Goal: Communication & Community: Answer question/provide support

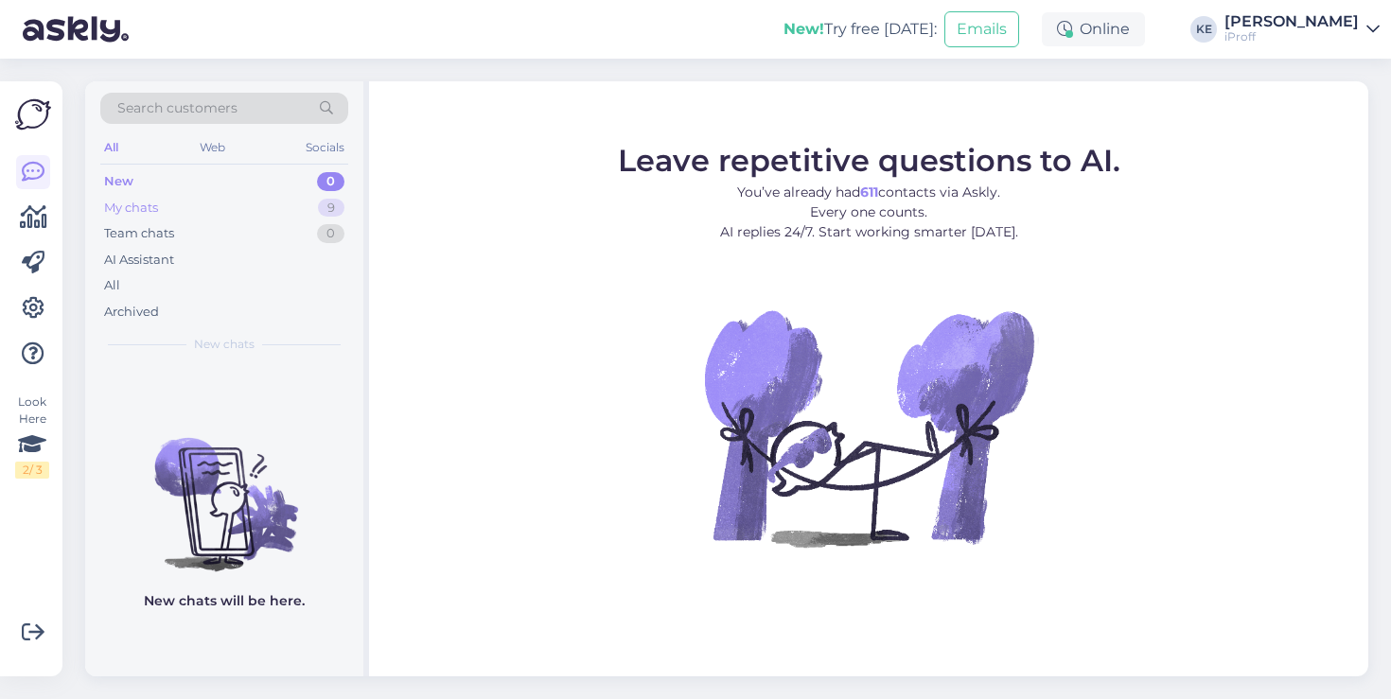
click at [247, 200] on div "My chats 9" at bounding box center [224, 208] width 248 height 26
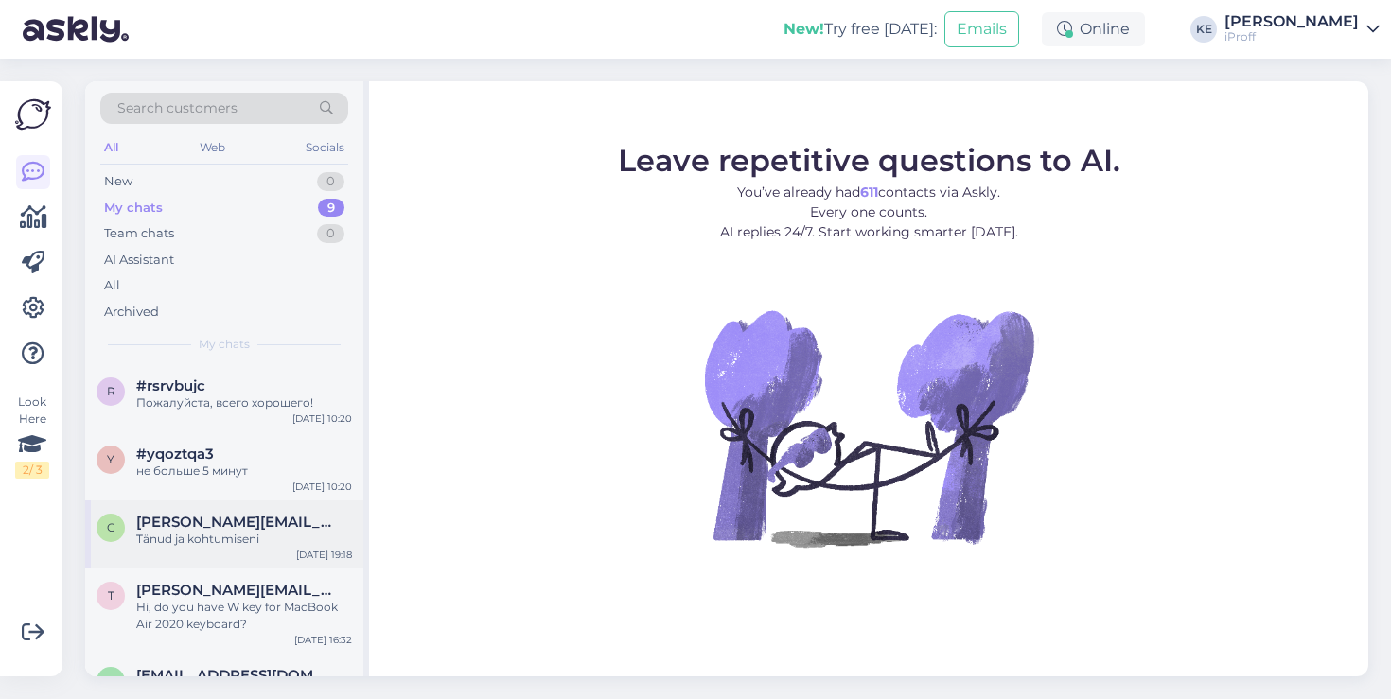
click at [303, 554] on div "[DATE] 19:18" at bounding box center [324, 555] width 56 height 14
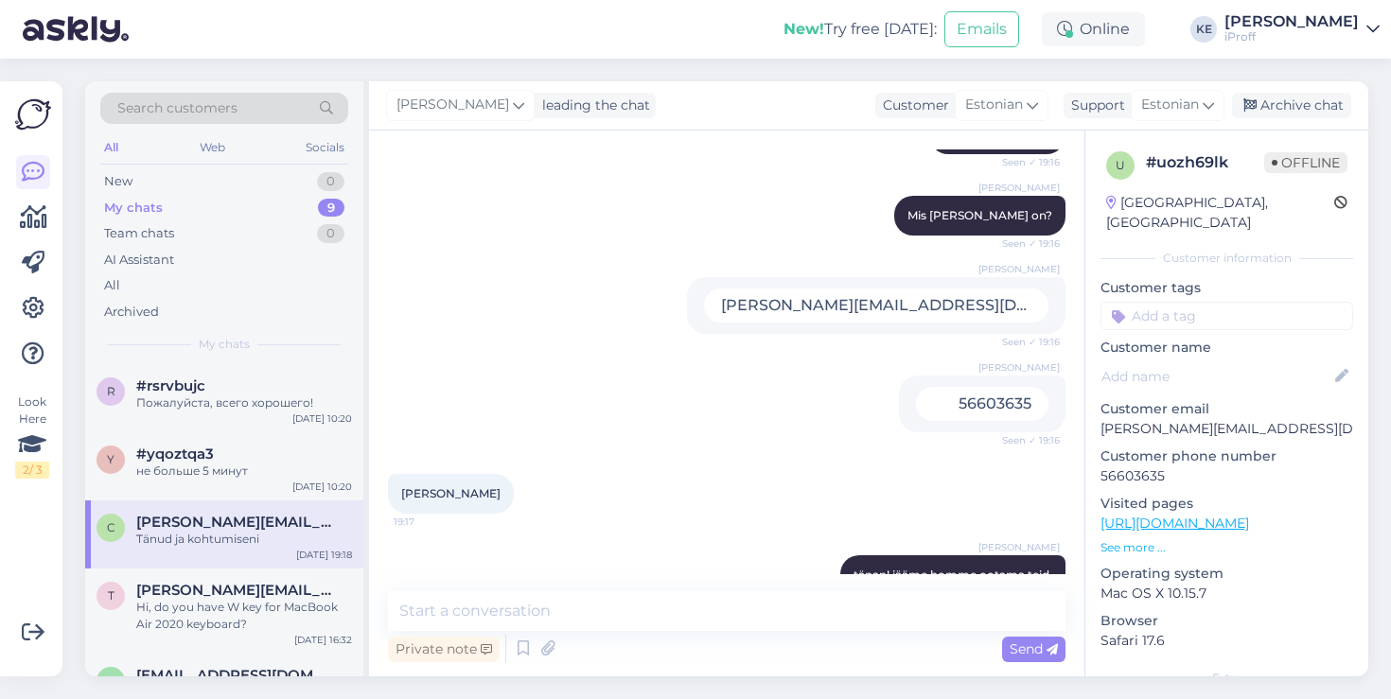
scroll to position [2330, 0]
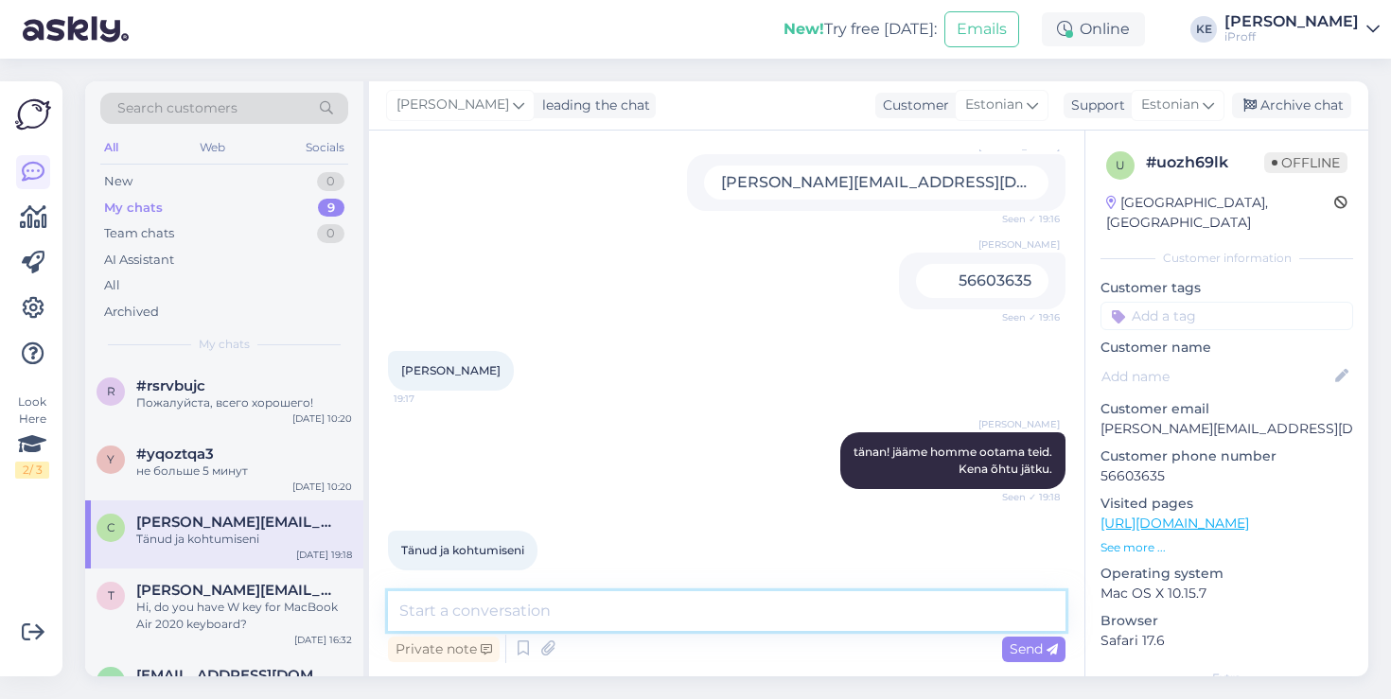
click at [629, 618] on textarea at bounding box center [726, 611] width 677 height 40
type textarea "Neumann2"
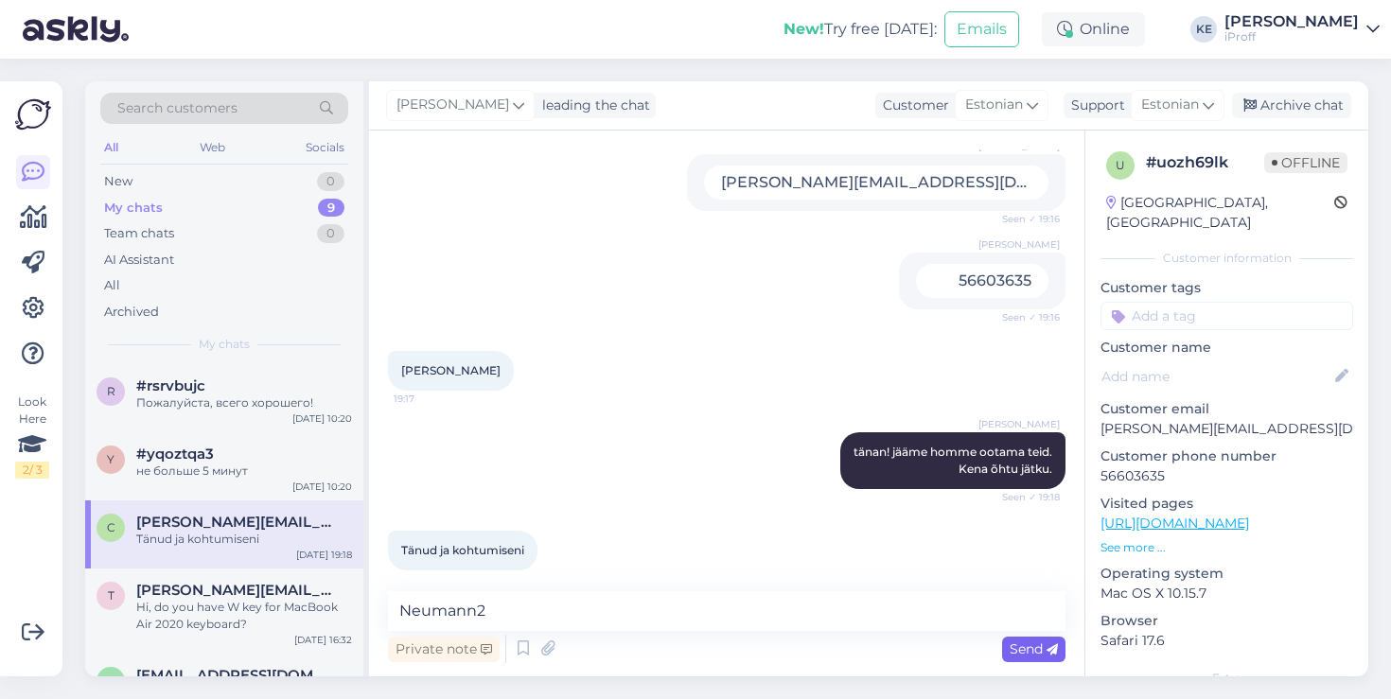
click at [1030, 656] on span "Send" at bounding box center [1034, 649] width 48 height 17
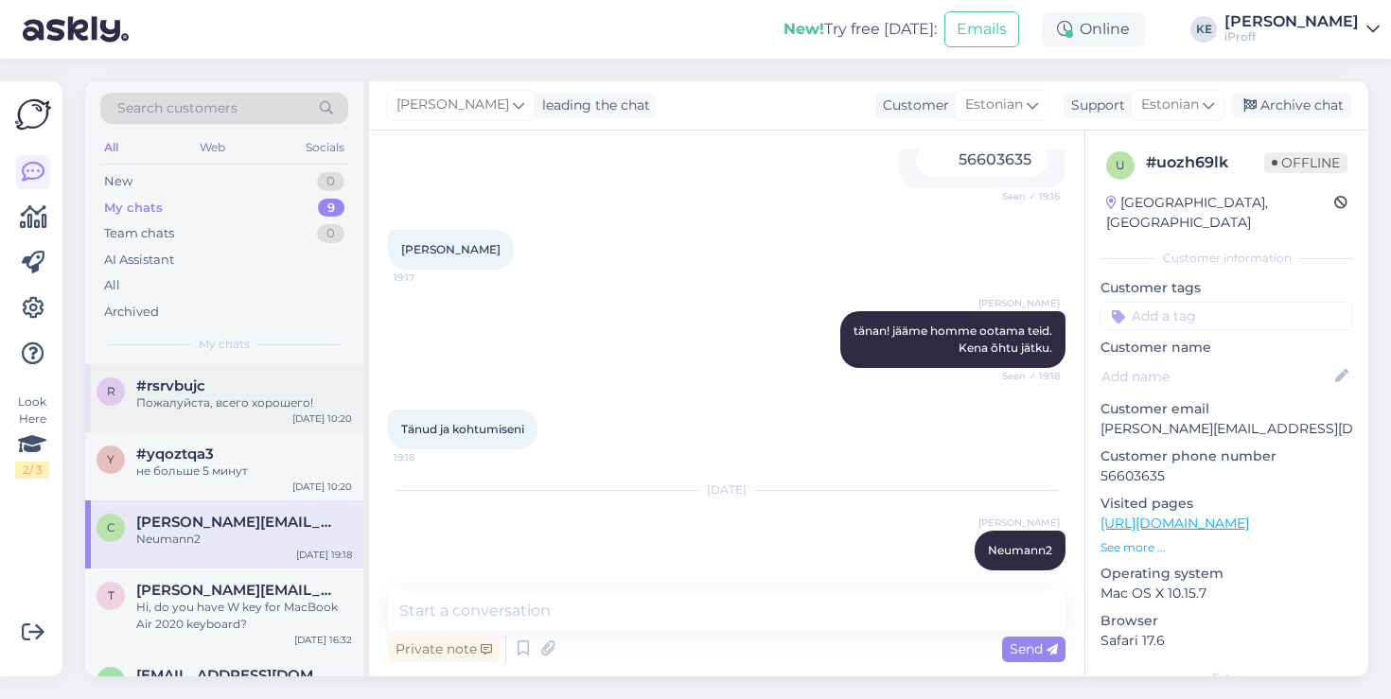
click at [266, 406] on div "Пожалуйста, всего хорошего!" at bounding box center [244, 403] width 216 height 17
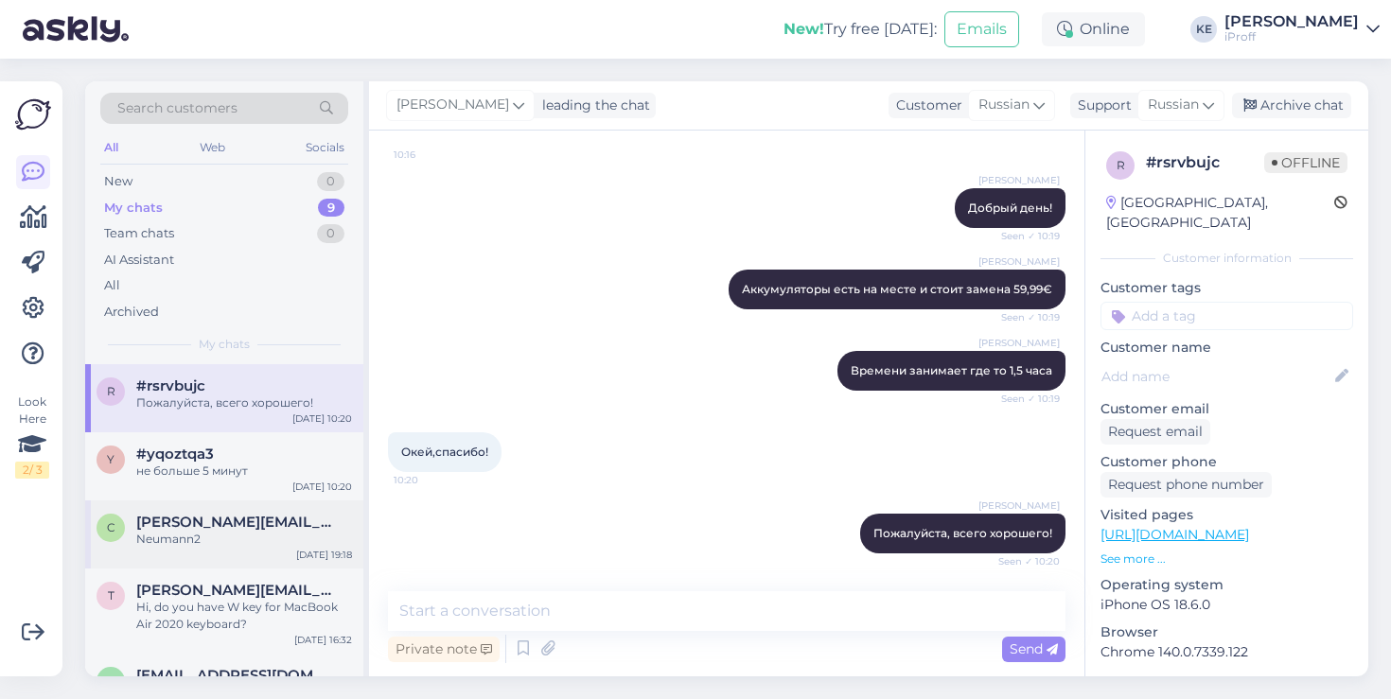
click at [248, 519] on span "[PERSON_NAME][EMAIL_ADDRESS][DOMAIN_NAME]" at bounding box center [234, 522] width 197 height 17
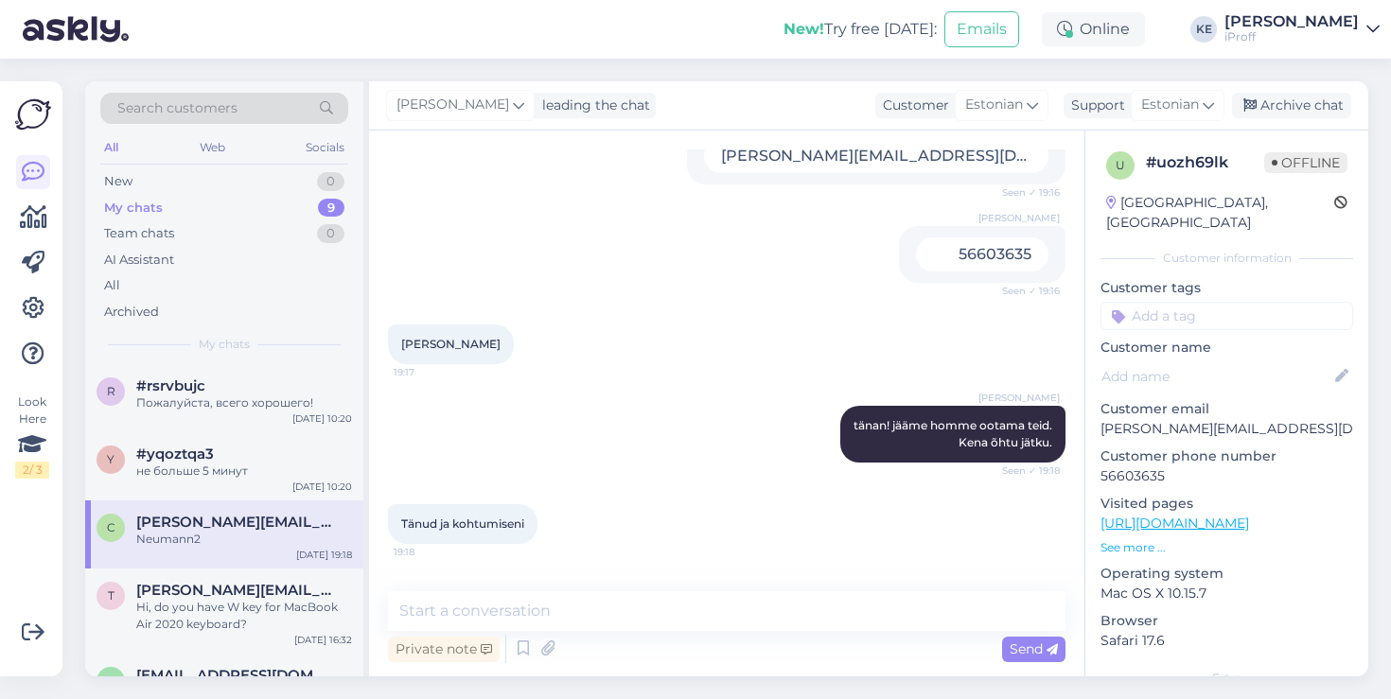
scroll to position [2356, 0]
click at [1251, 419] on p "[PERSON_NAME][EMAIL_ADDRESS][DOMAIN_NAME]" at bounding box center [1226, 429] width 253 height 20
copy p "[PERSON_NAME][EMAIL_ADDRESS][DOMAIN_NAME]"
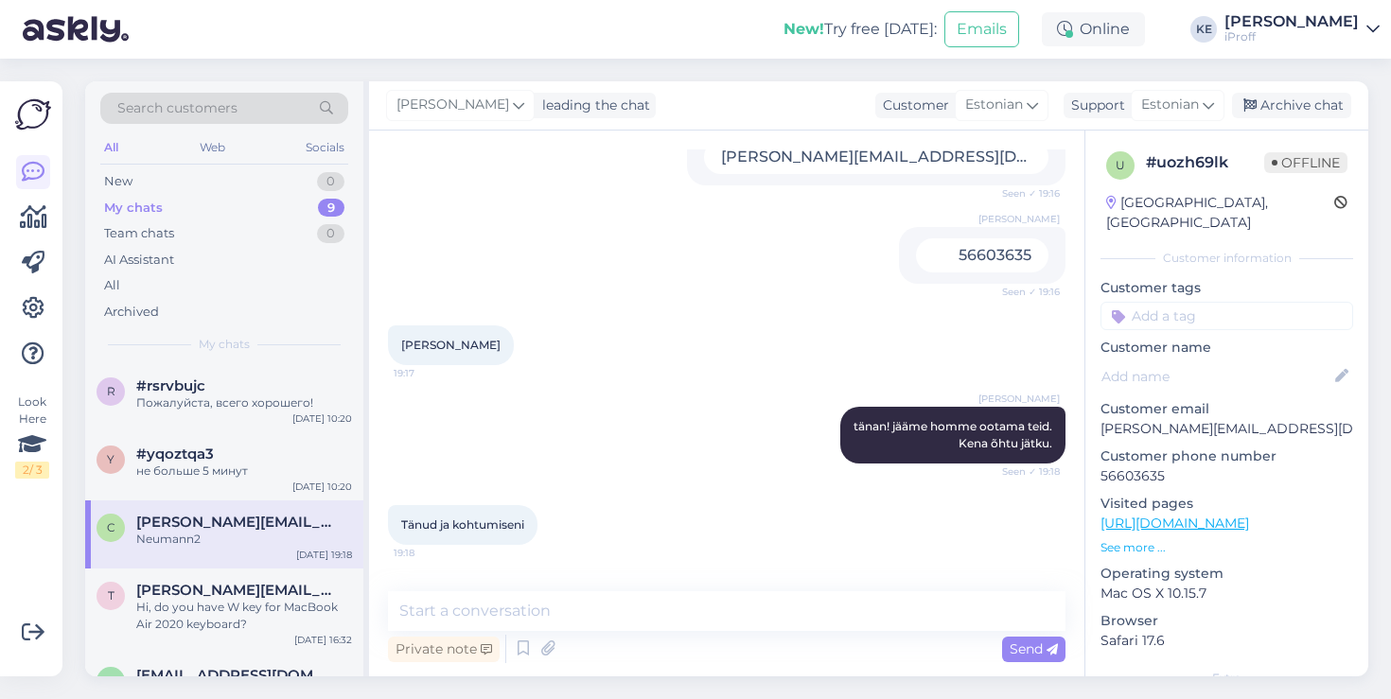
click at [1132, 466] on p "56603635" at bounding box center [1226, 476] width 253 height 20
copy p "56603635"
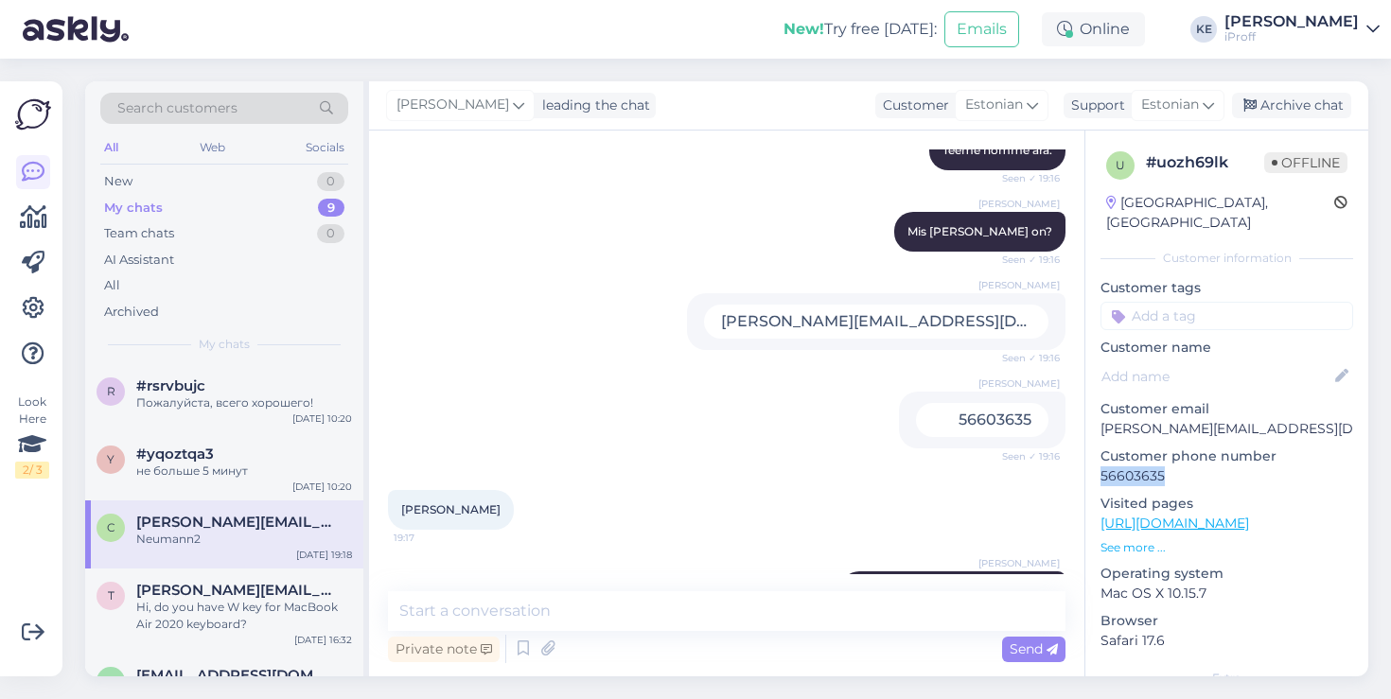
scroll to position [2451, 0]
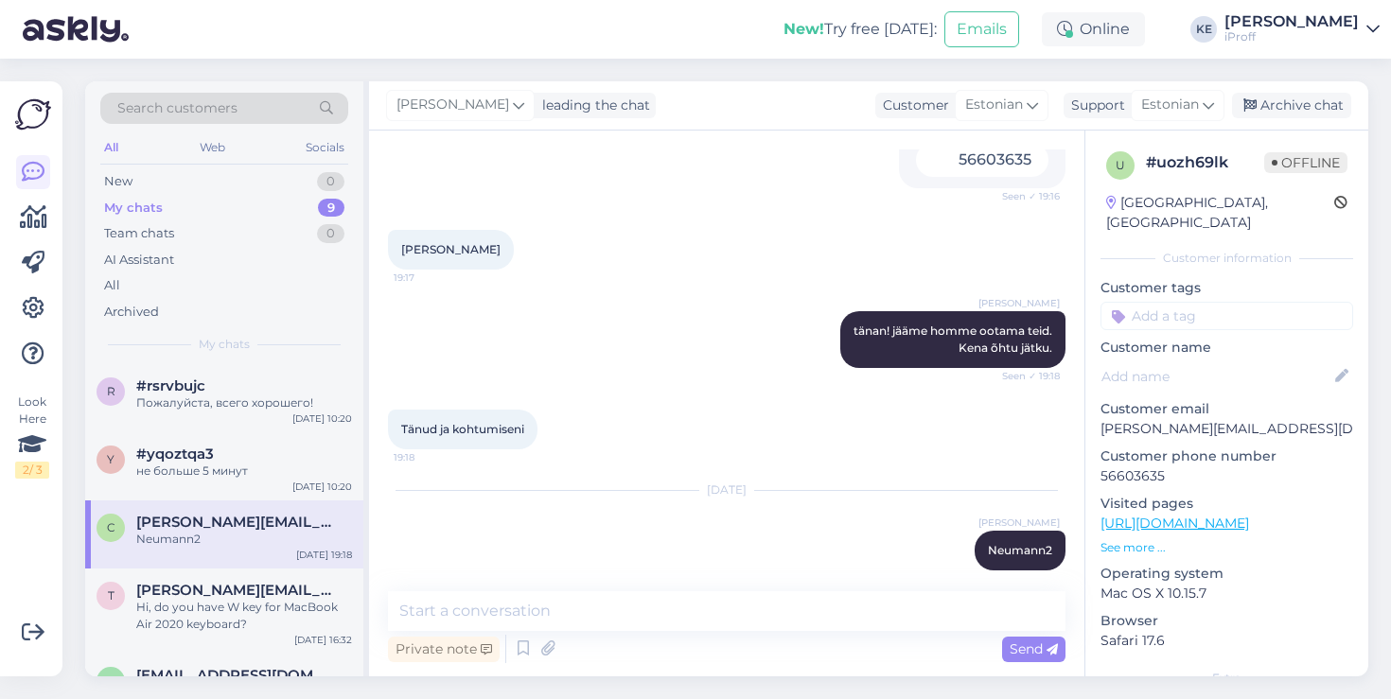
click at [444, 242] on span "[PERSON_NAME]" at bounding box center [450, 249] width 99 height 14
copy div "[PERSON_NAME] 19:17"
